Goal: Transaction & Acquisition: Purchase product/service

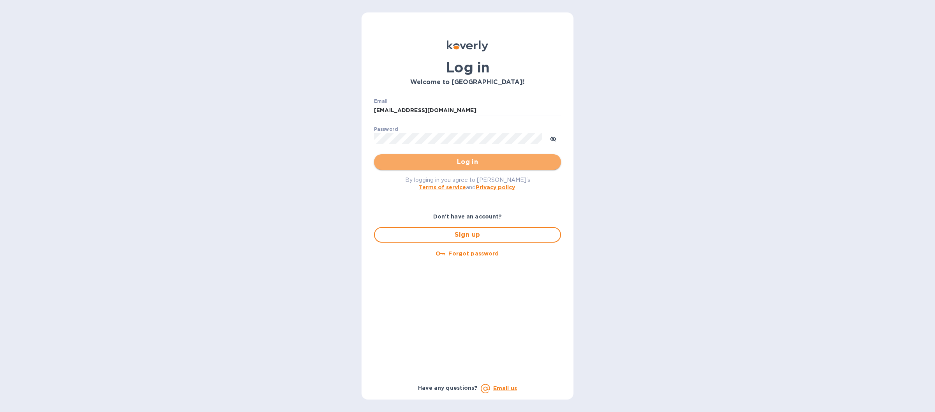
click at [431, 165] on span "Log in" at bounding box center [467, 161] width 175 height 9
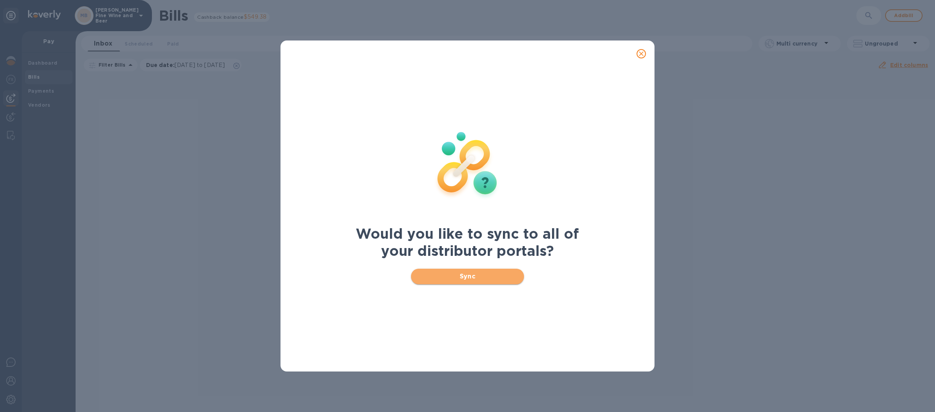
click at [425, 272] on button "Sync" at bounding box center [467, 277] width 113 height 16
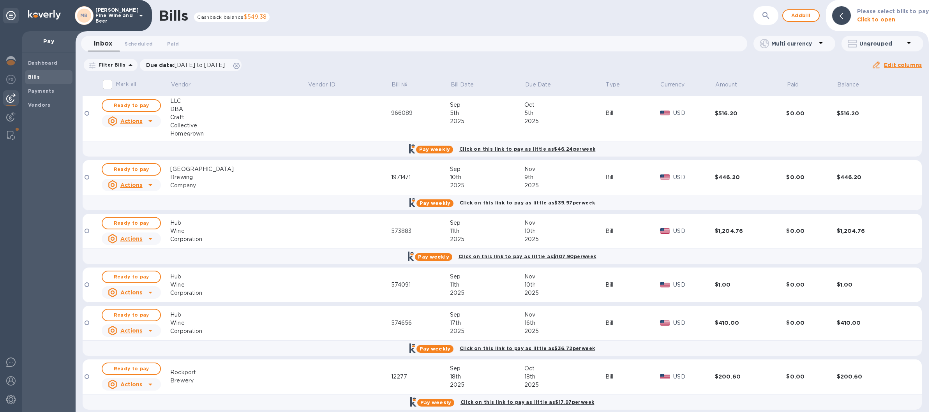
scroll to position [126, 0]
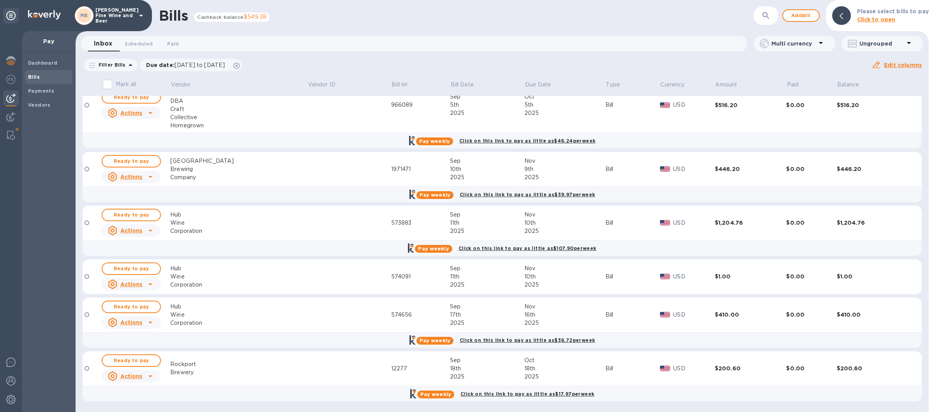
click at [140, 16] on icon at bounding box center [141, 16] width 4 height 2
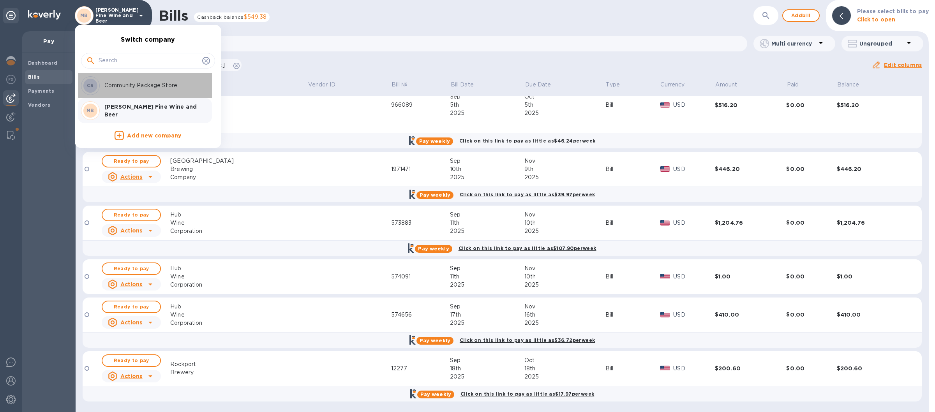
click at [138, 85] on p "Community Package Store" at bounding box center [153, 85] width 98 height 8
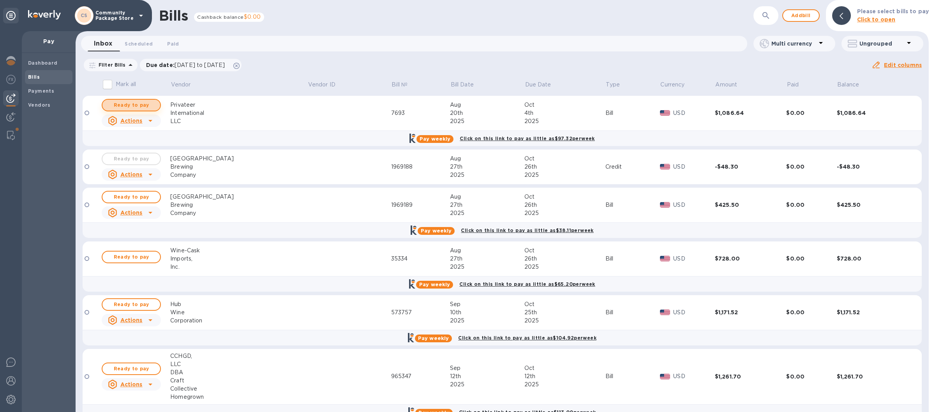
click at [136, 106] on span "Ready to pay" at bounding box center [131, 105] width 45 height 9
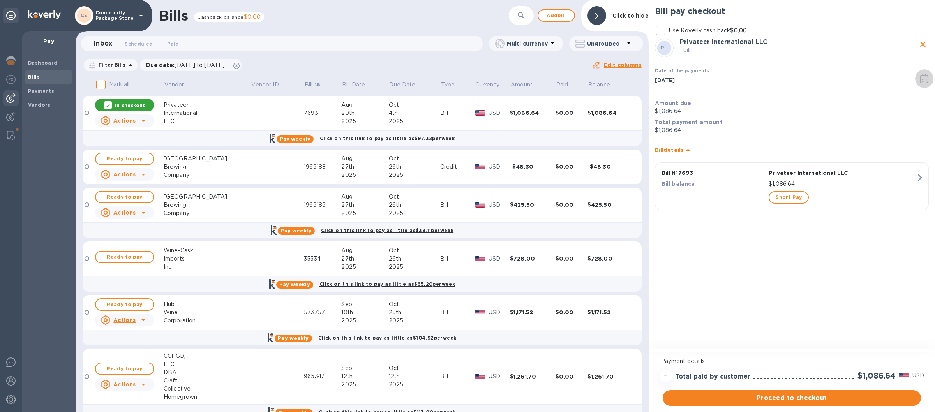
click at [923, 83] on icon "button" at bounding box center [924, 78] width 9 height 9
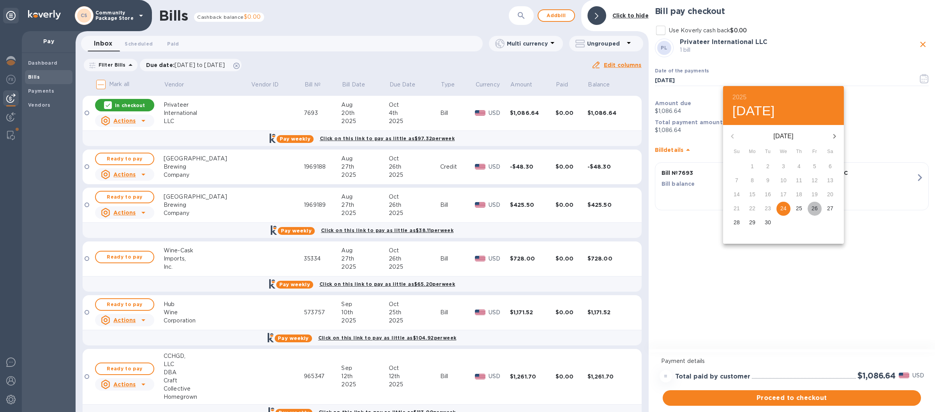
click at [817, 207] on p "26" at bounding box center [815, 209] width 6 height 8
type input "09/26/2025"
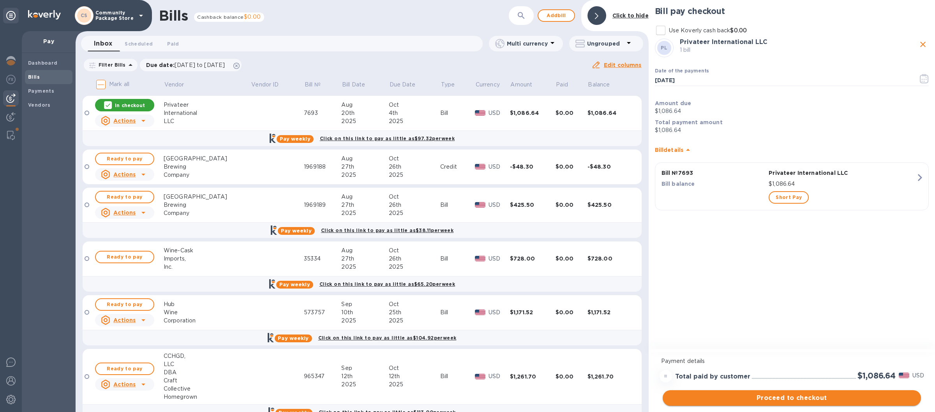
click at [793, 394] on button "Proceed to checkout" at bounding box center [792, 399] width 258 height 16
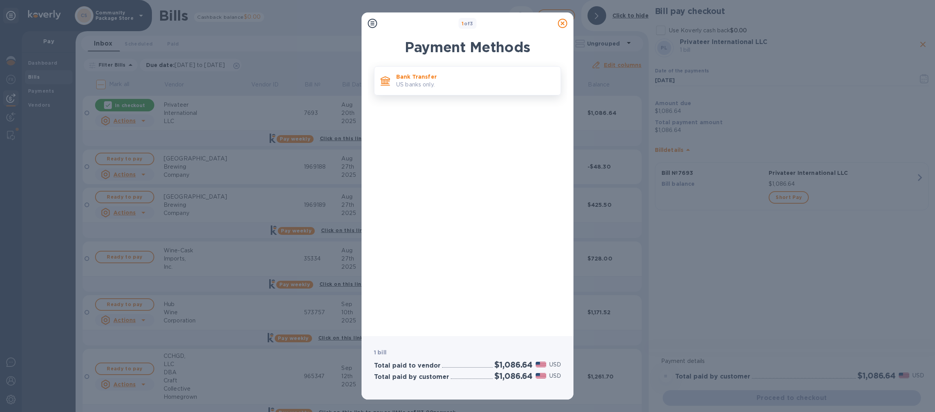
click at [479, 82] on p "US banks only." at bounding box center [475, 85] width 158 height 8
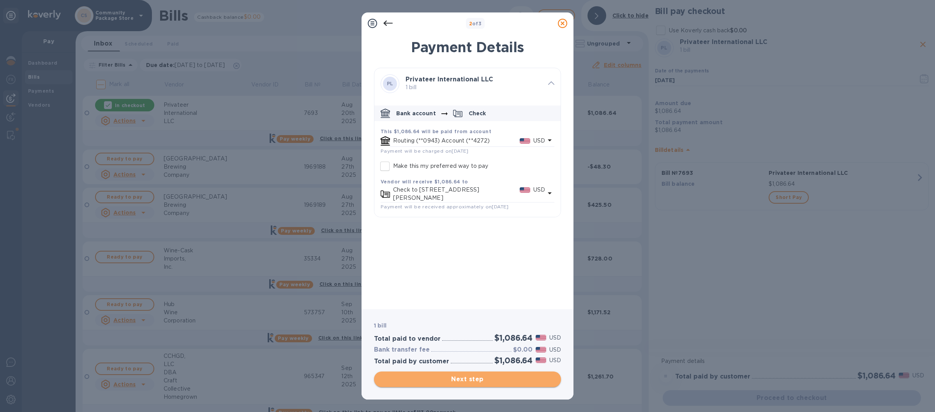
click at [471, 376] on span "Next step" at bounding box center [467, 379] width 175 height 9
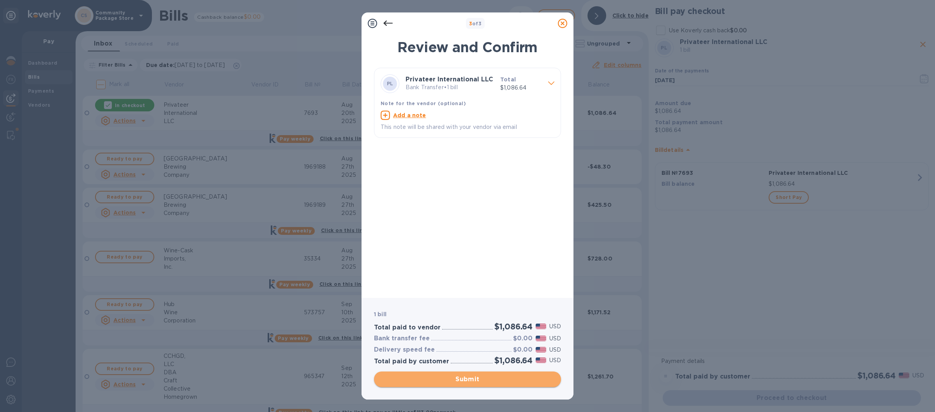
click at [468, 381] on span "Submit" at bounding box center [467, 379] width 175 height 9
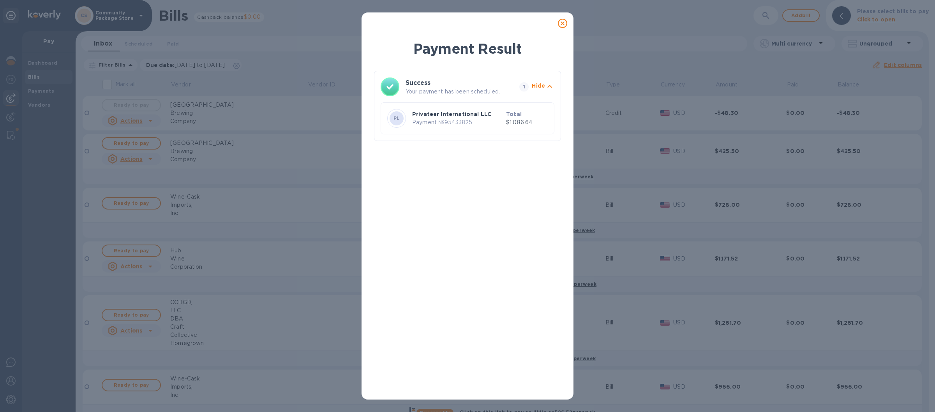
click at [566, 22] on icon at bounding box center [562, 23] width 9 height 9
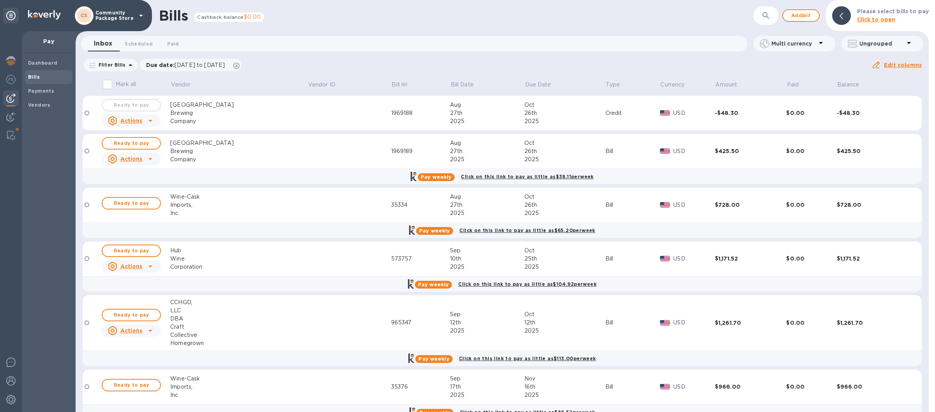
click at [141, 14] on icon at bounding box center [140, 15] width 9 height 9
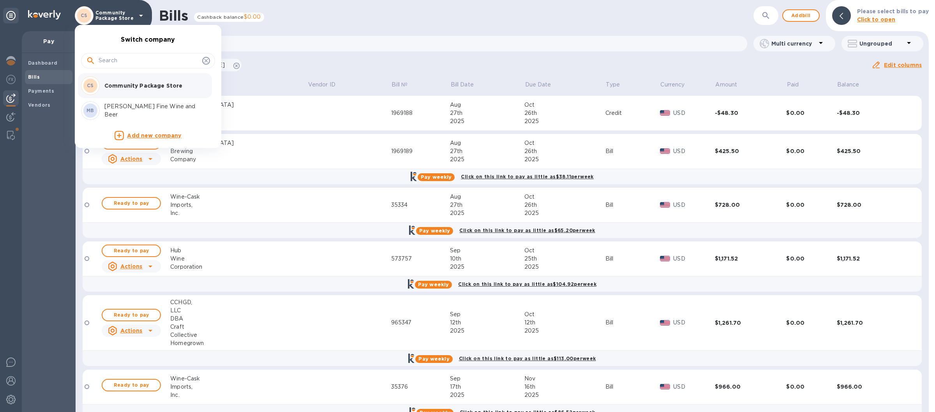
click at [47, 169] on div at bounding box center [467, 206] width 935 height 412
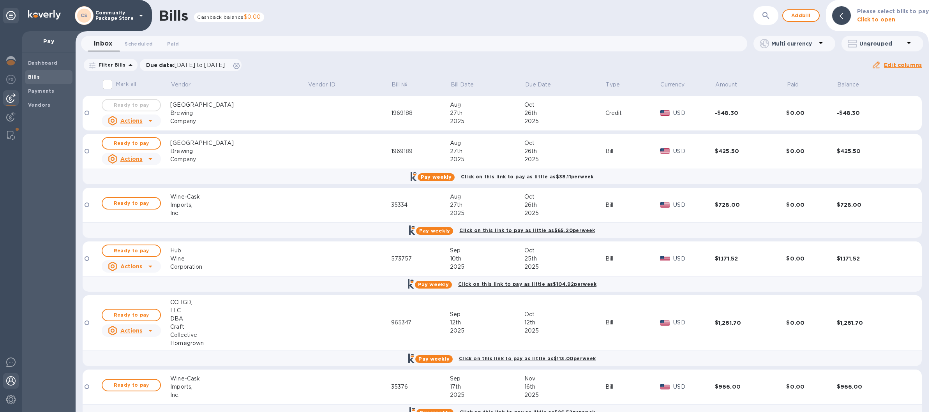
click at [16, 380] on div at bounding box center [11, 381] width 16 height 17
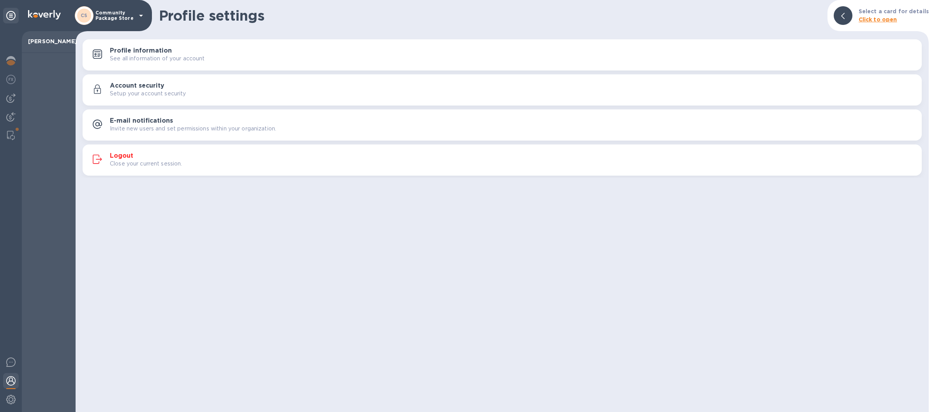
click at [277, 166] on div "Close your current session." at bounding box center [513, 164] width 806 height 8
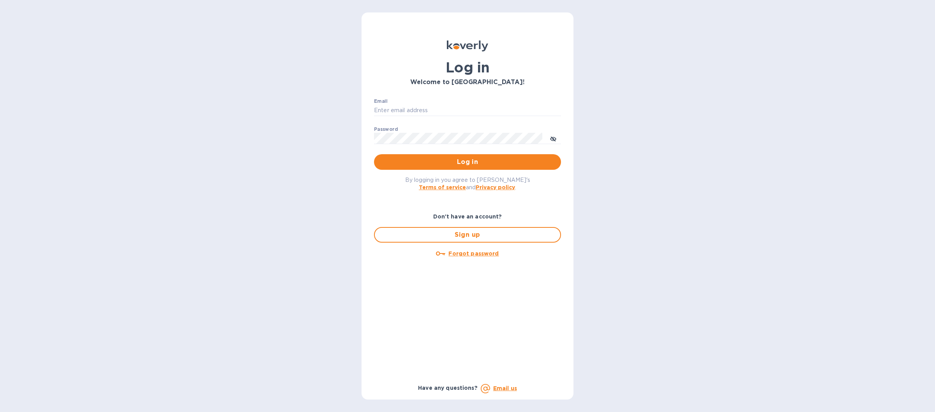
type input "prin8247@gmail.com"
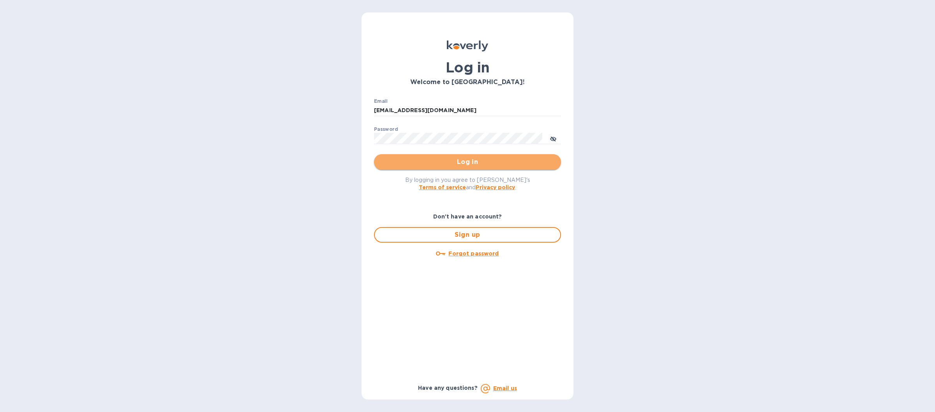
click at [404, 162] on span "Log in" at bounding box center [467, 161] width 175 height 9
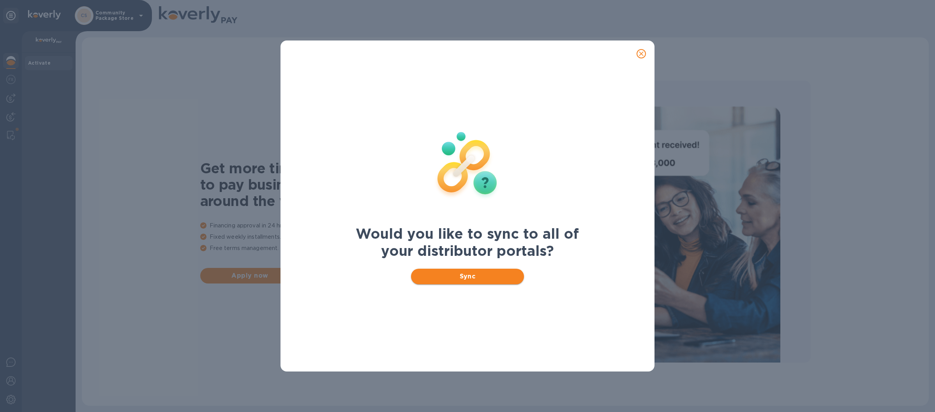
click at [426, 278] on span "Sync" at bounding box center [467, 276] width 101 height 9
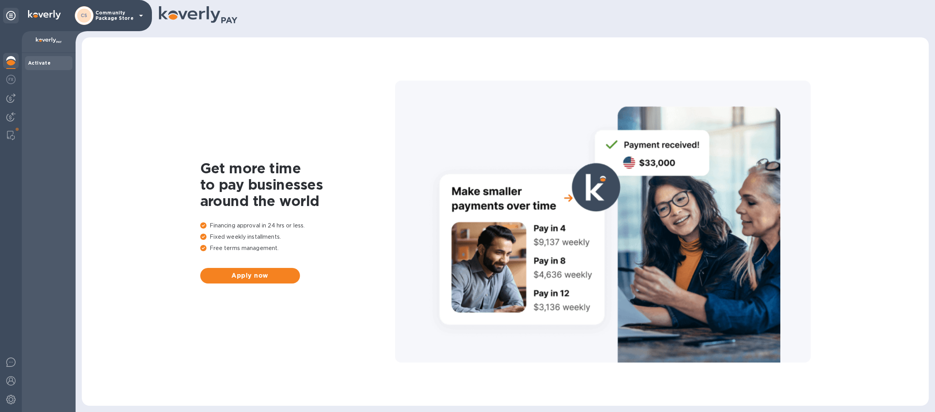
click at [46, 143] on div "Activate" at bounding box center [49, 232] width 54 height 359
click at [140, 14] on icon at bounding box center [140, 15] width 9 height 9
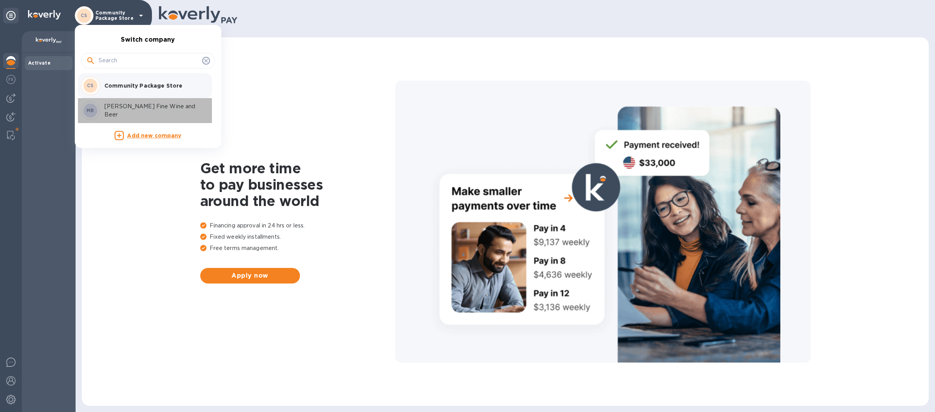
click at [115, 108] on p "[PERSON_NAME] Fine Wine and Beer" at bounding box center [153, 111] width 98 height 16
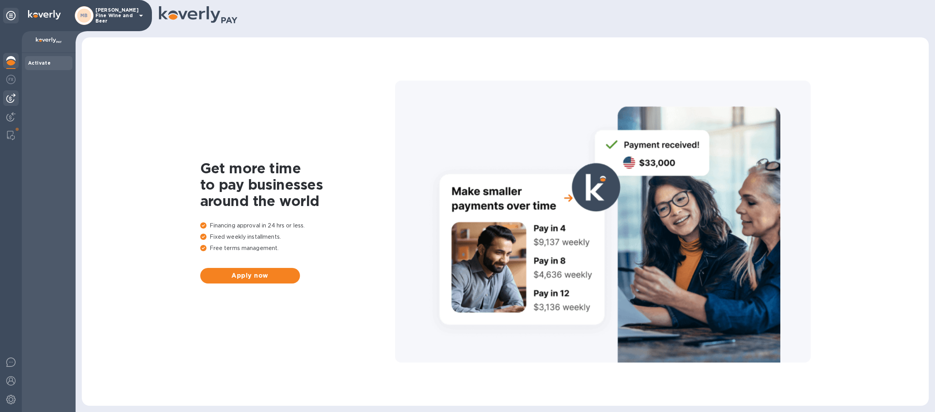
click at [11, 94] on img at bounding box center [10, 98] width 9 height 9
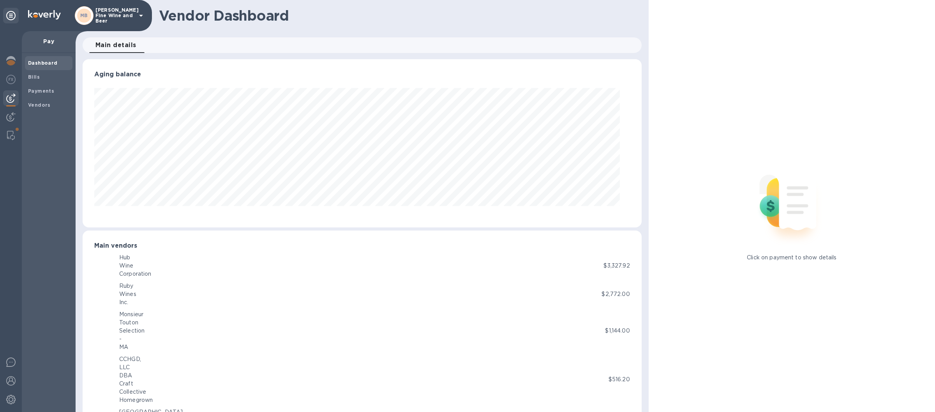
scroll to position [168, 549]
click at [37, 77] on b "Bills" at bounding box center [34, 77] width 12 height 6
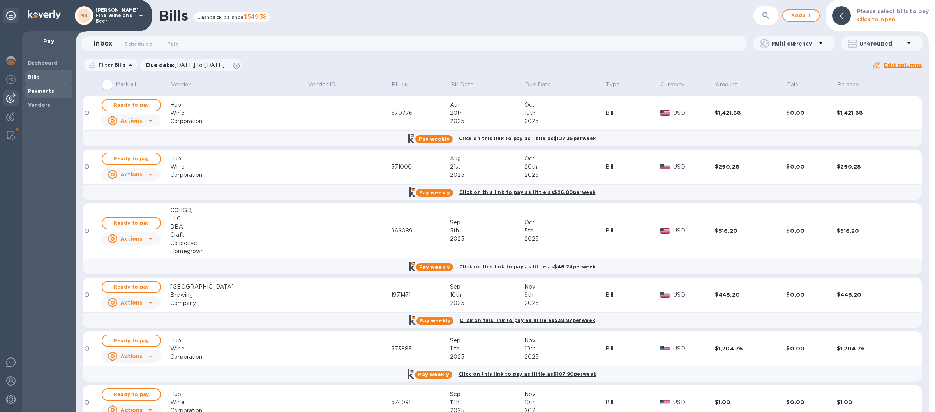
click at [46, 90] on b "Payments" at bounding box center [41, 91] width 26 height 6
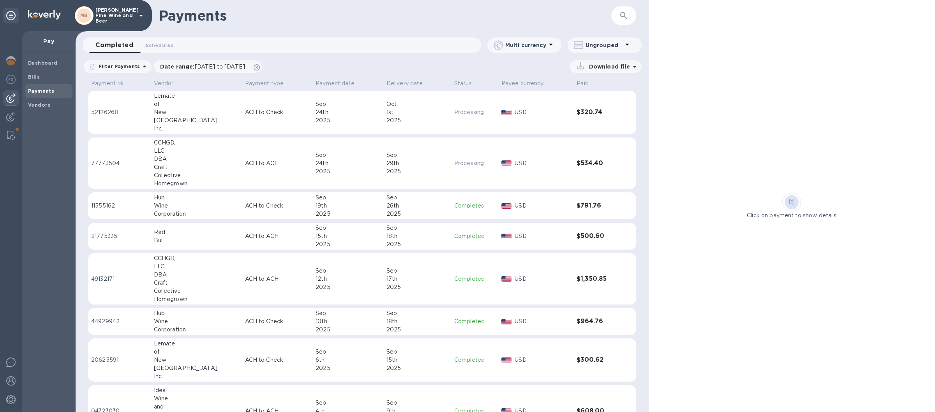
click at [148, 13] on div "MB [PERSON_NAME] Fine Wine and Beer" at bounding box center [76, 15] width 152 height 31
click at [141, 15] on icon at bounding box center [140, 15] width 9 height 9
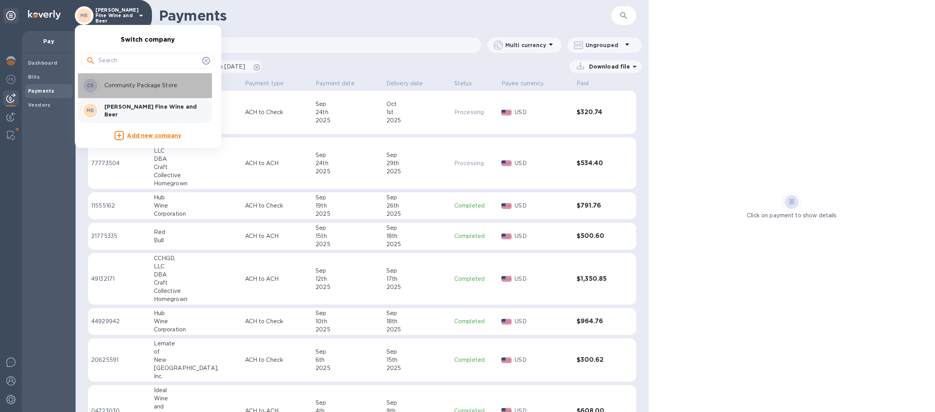
click at [113, 84] on p "Community Package Store" at bounding box center [153, 85] width 98 height 8
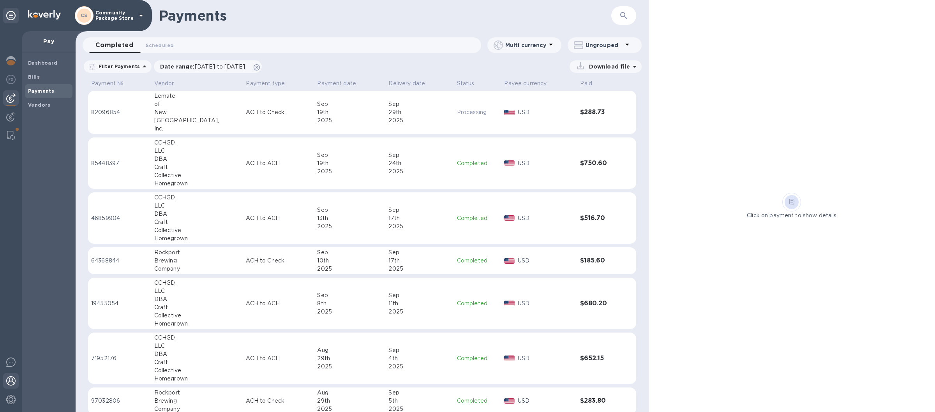
click at [12, 378] on img at bounding box center [10, 380] width 9 height 9
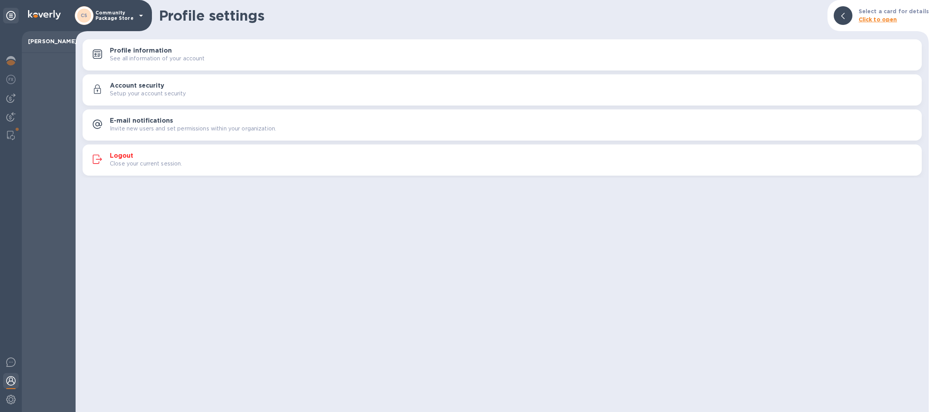
click at [304, 158] on div "Logout Close your current session." at bounding box center [513, 160] width 806 height 16
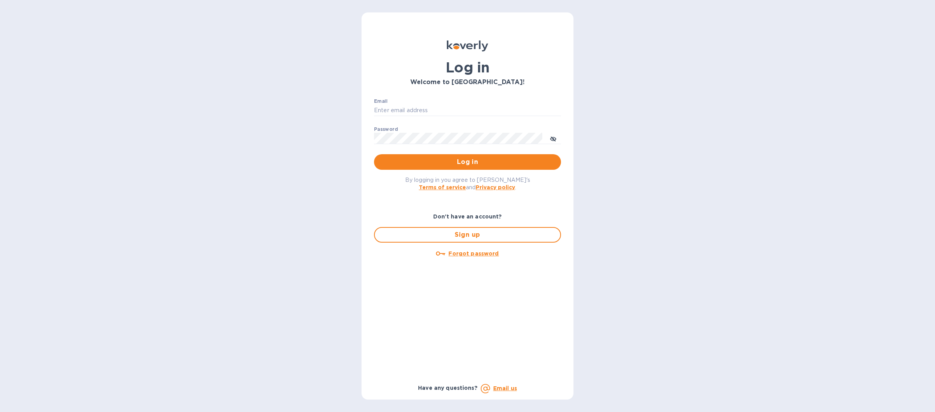
type input "prin8247@gmail.com"
